Goal: Register for event/course

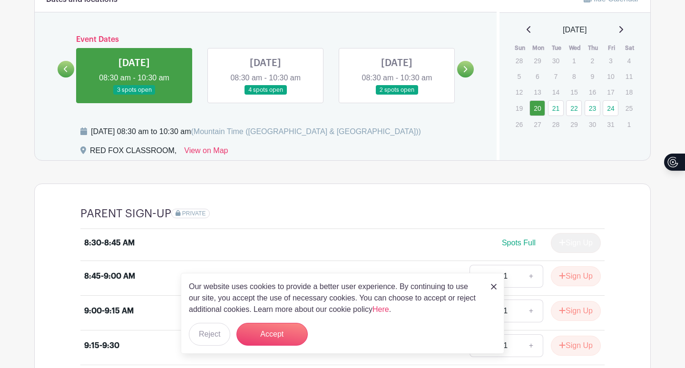
scroll to position [436, 0]
click at [266, 96] on link at bounding box center [266, 96] width 0 height 0
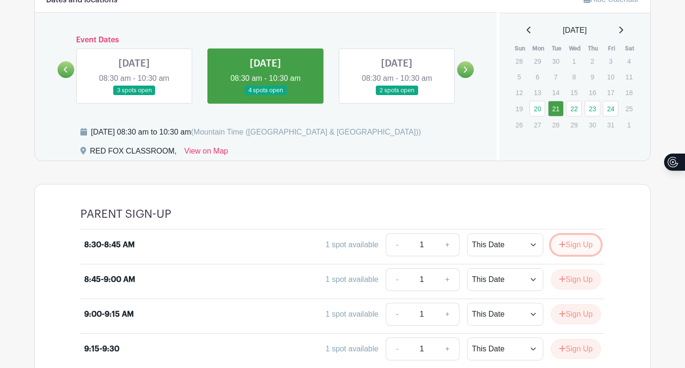
click at [565, 243] on button "Sign Up" at bounding box center [576, 245] width 50 height 20
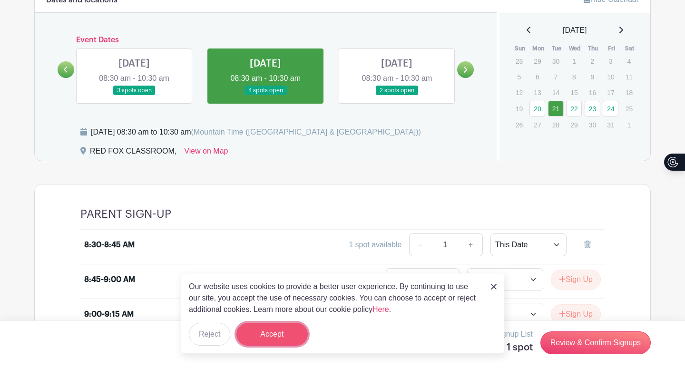
click at [279, 338] on button "Accept" at bounding box center [272, 334] width 71 height 23
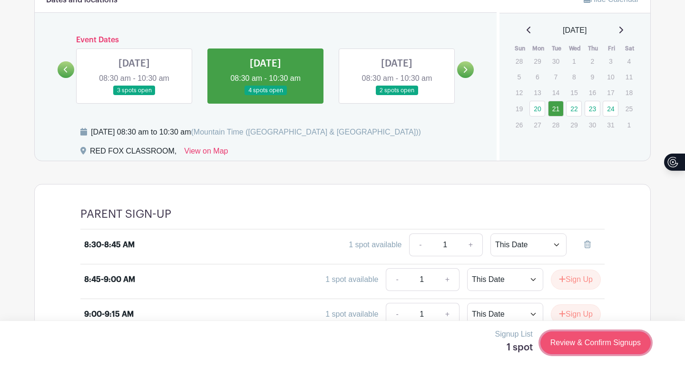
click at [593, 346] on link "Review & Confirm Signups" at bounding box center [596, 343] width 110 height 23
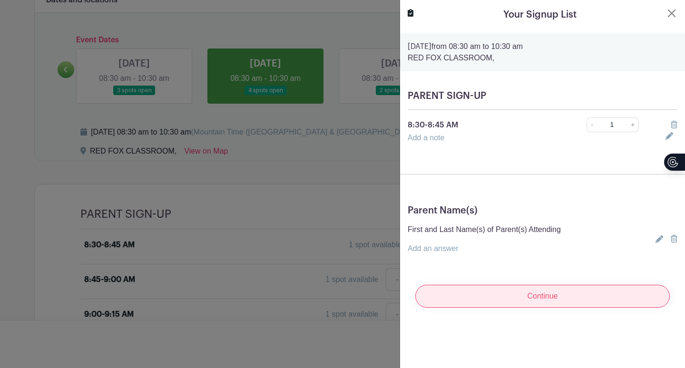
click at [559, 300] on input "Continue" at bounding box center [542, 296] width 255 height 23
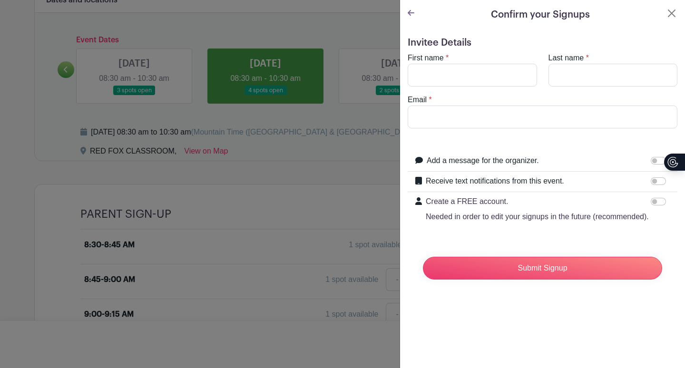
click at [406, 9] on turbo-frame "Confirm your Signups Invitee Details First name * Last name * Email * Add a mes…" at bounding box center [542, 151] width 285 height 303
click at [407, 10] on turbo-frame "Confirm your Signups Invitee Details First name * Last name * Email * Add a mes…" at bounding box center [542, 151] width 285 height 303
click at [416, 16] on div "Confirm your Signups" at bounding box center [543, 15] width 270 height 14
click at [408, 12] on icon at bounding box center [411, 13] width 7 height 8
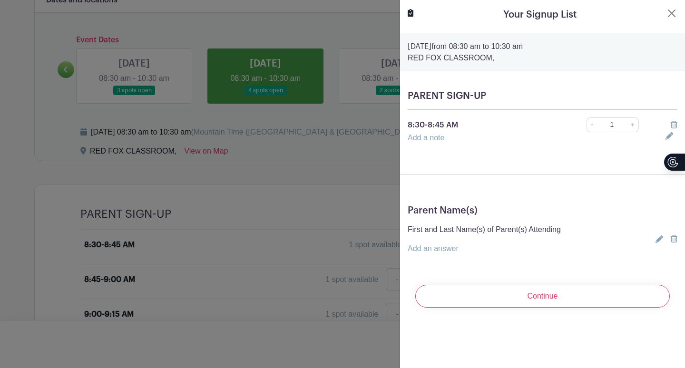
click at [659, 240] on icon at bounding box center [660, 240] width 8 height 8
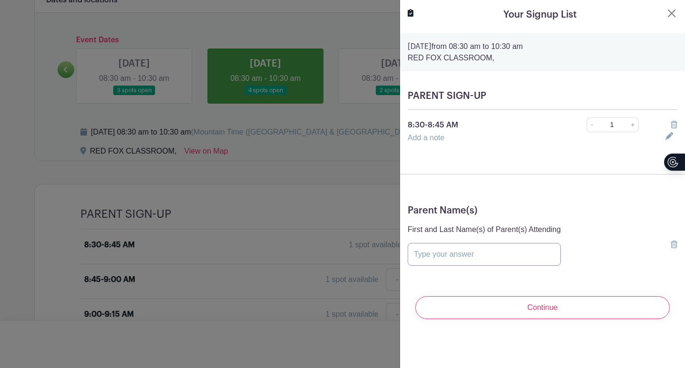
click at [511, 253] on input "text" at bounding box center [484, 254] width 153 height 23
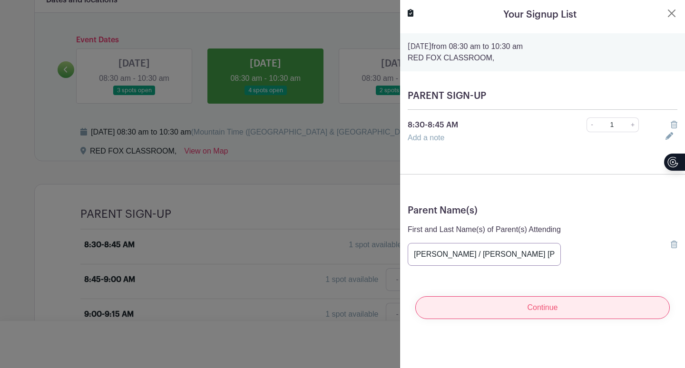
type input "Erika Magrisse / Wagner Spadotto"
click at [524, 312] on input "Continue" at bounding box center [542, 308] width 255 height 23
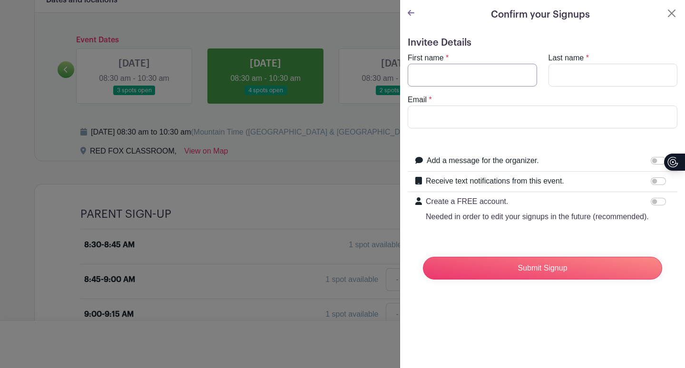
click at [469, 75] on input "First name" at bounding box center [472, 75] width 129 height 23
type input "Erika"
type input "Magrisse"
type input "emagrisse@gmail.com"
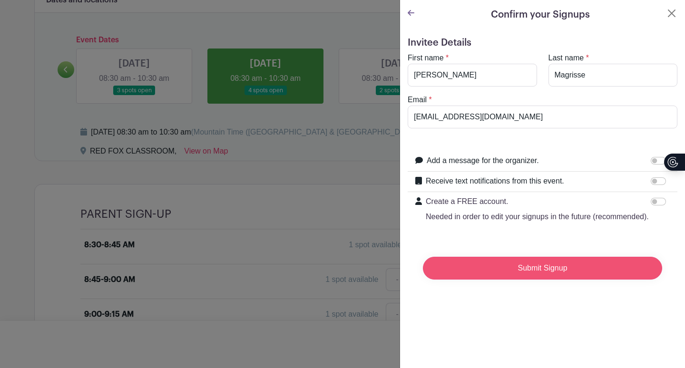
click at [530, 271] on input "Submit Signup" at bounding box center [542, 268] width 239 height 23
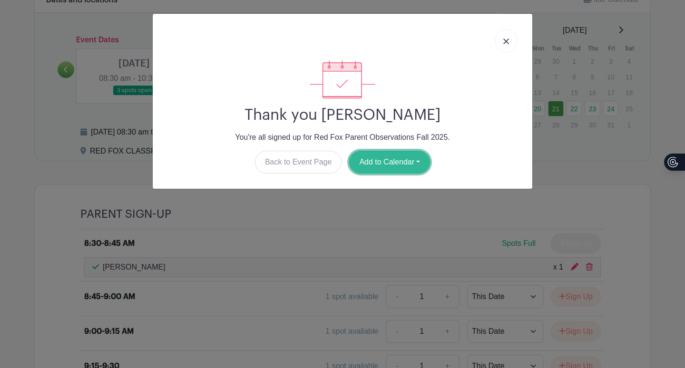
click at [405, 161] on button "Add to Calendar" at bounding box center [389, 162] width 81 height 23
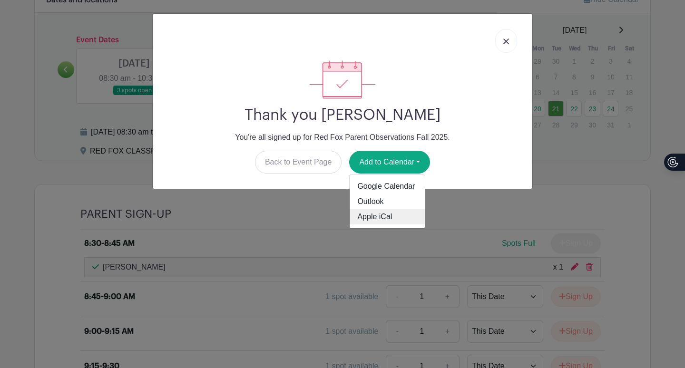
click at [381, 219] on link "Apple iCal" at bounding box center [387, 216] width 75 height 15
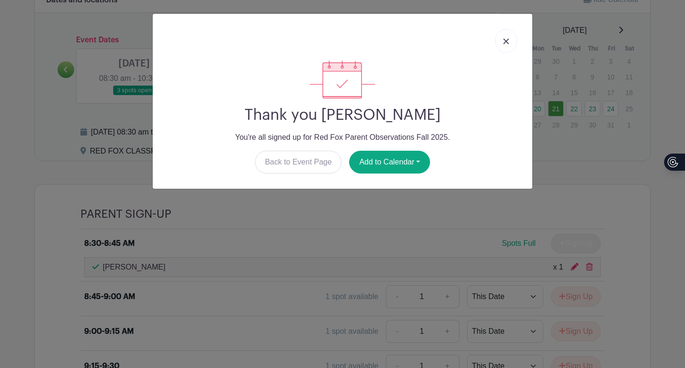
click at [338, 243] on div "Thank you Erika Magrisse You're all signed up for Red Fox Parent Observations F…" at bounding box center [342, 184] width 685 height 368
